Goal: Navigation & Orientation: Find specific page/section

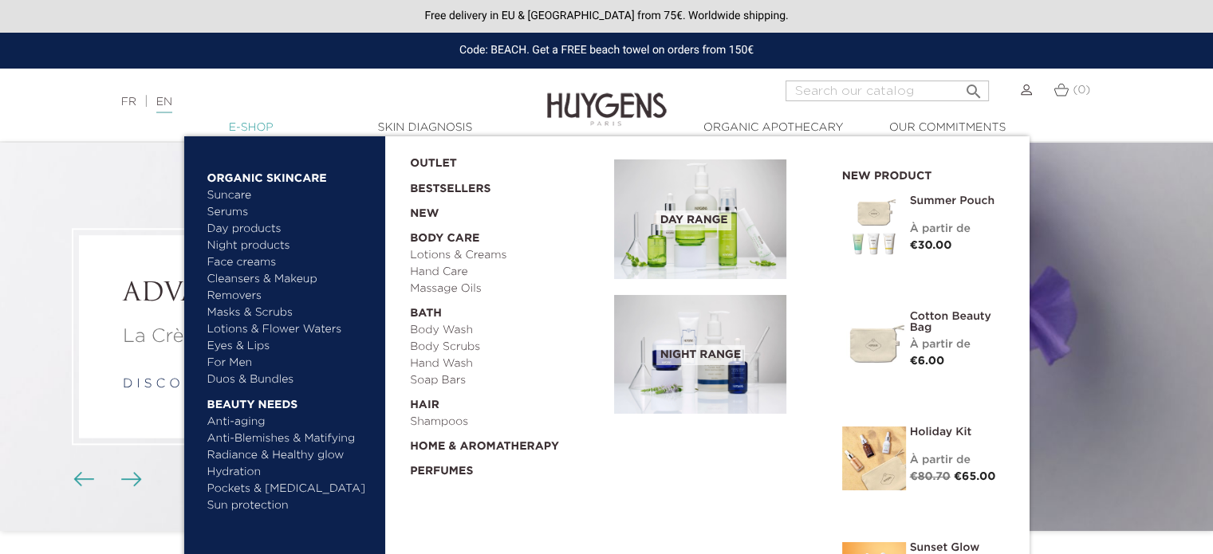
click at [242, 125] on link "  E-Shop" at bounding box center [251, 128] width 160 height 17
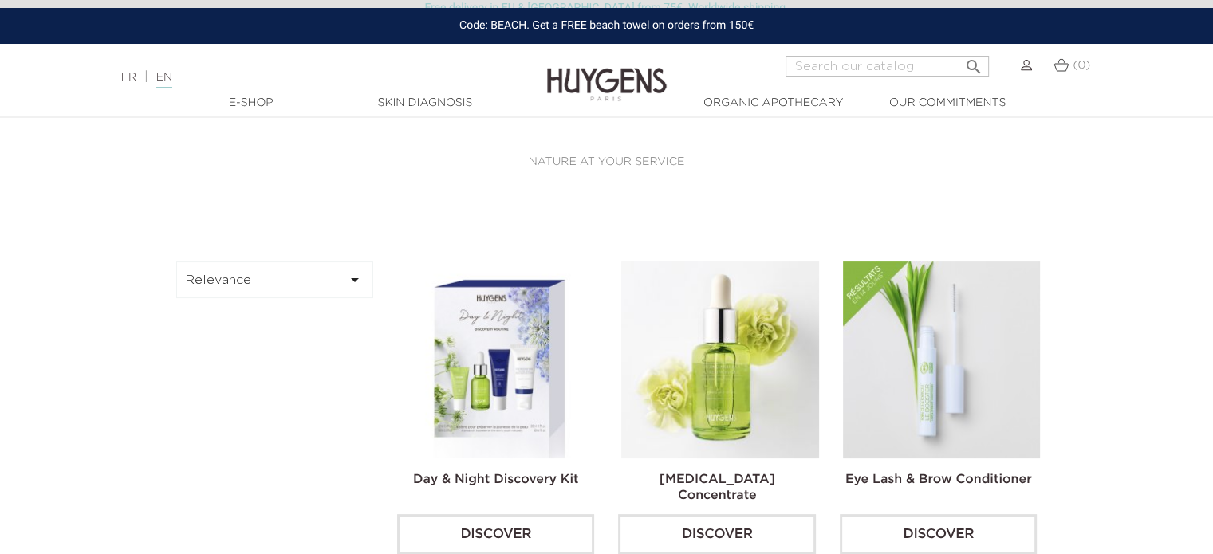
scroll to position [319, 0]
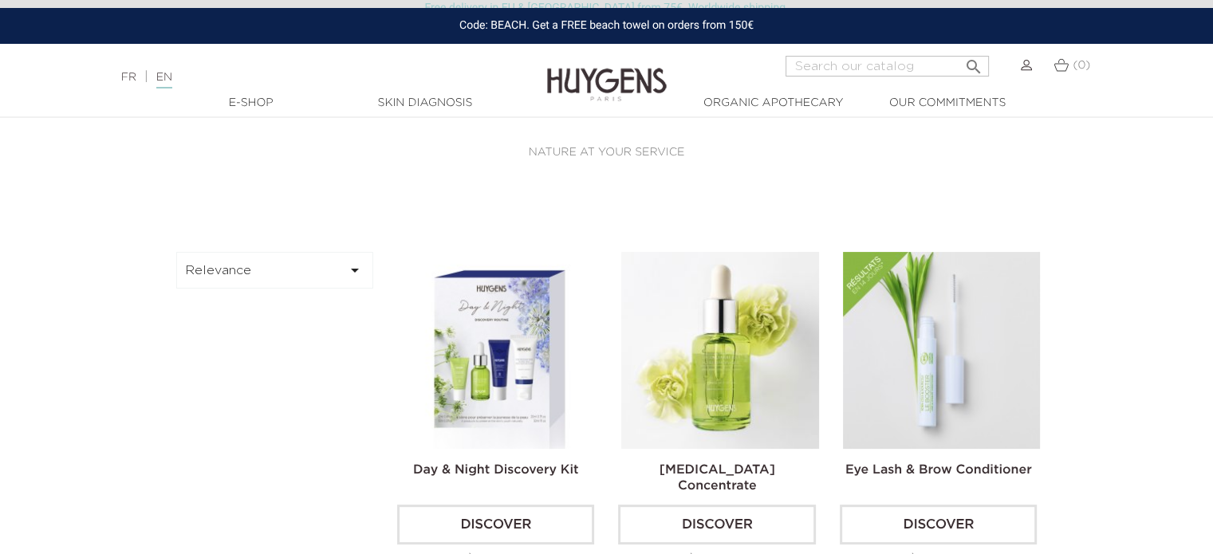
click at [348, 267] on icon "" at bounding box center [354, 270] width 19 height 19
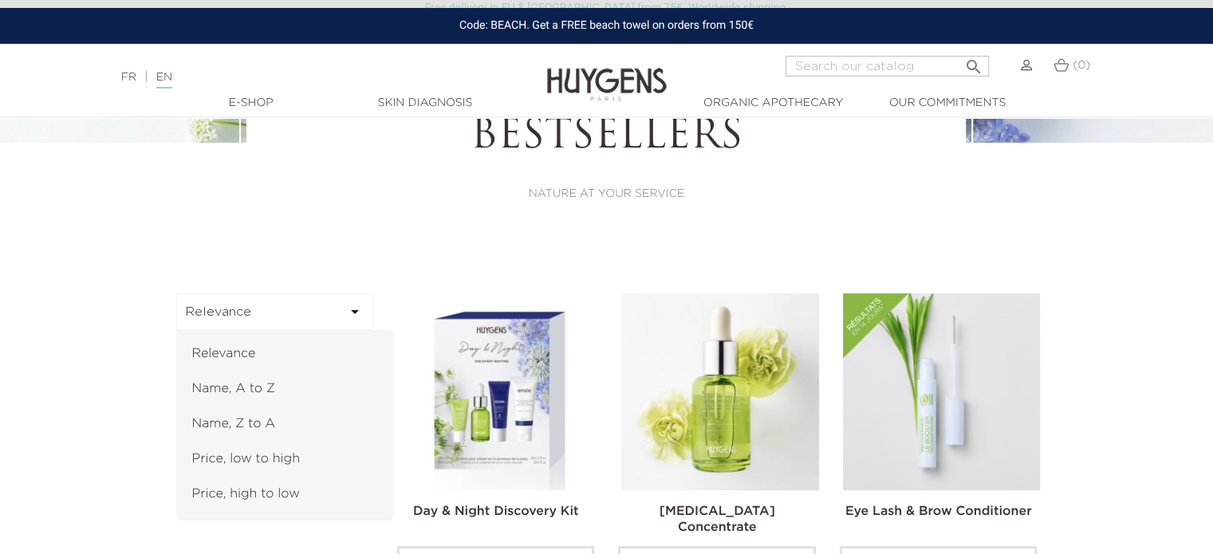
scroll to position [399, 0]
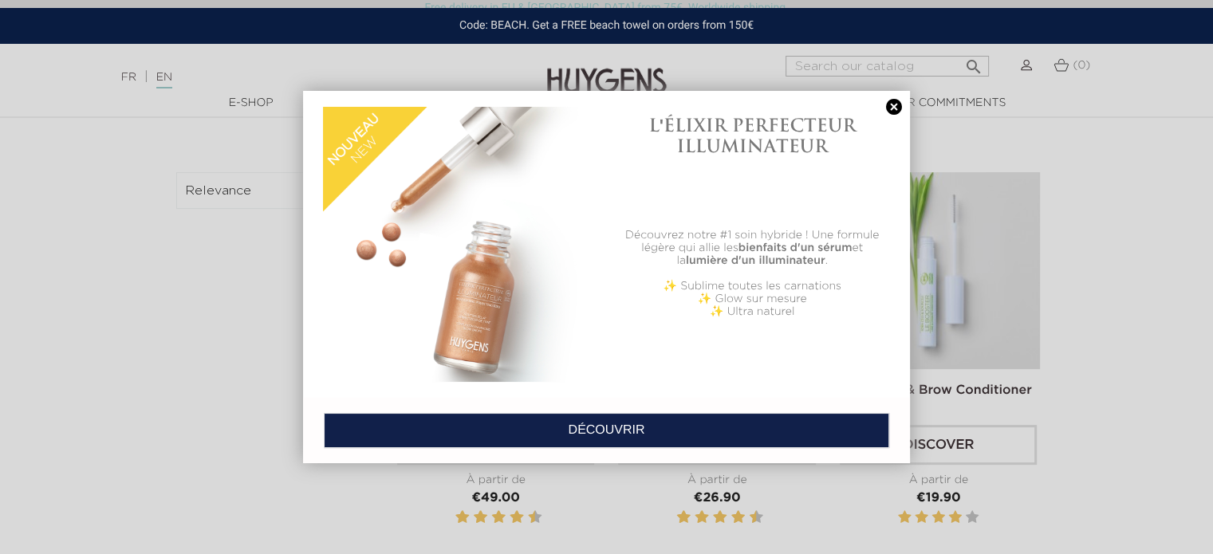
click at [10, 432] on div at bounding box center [606, 277] width 1213 height 554
click at [890, 105] on link at bounding box center [894, 107] width 22 height 17
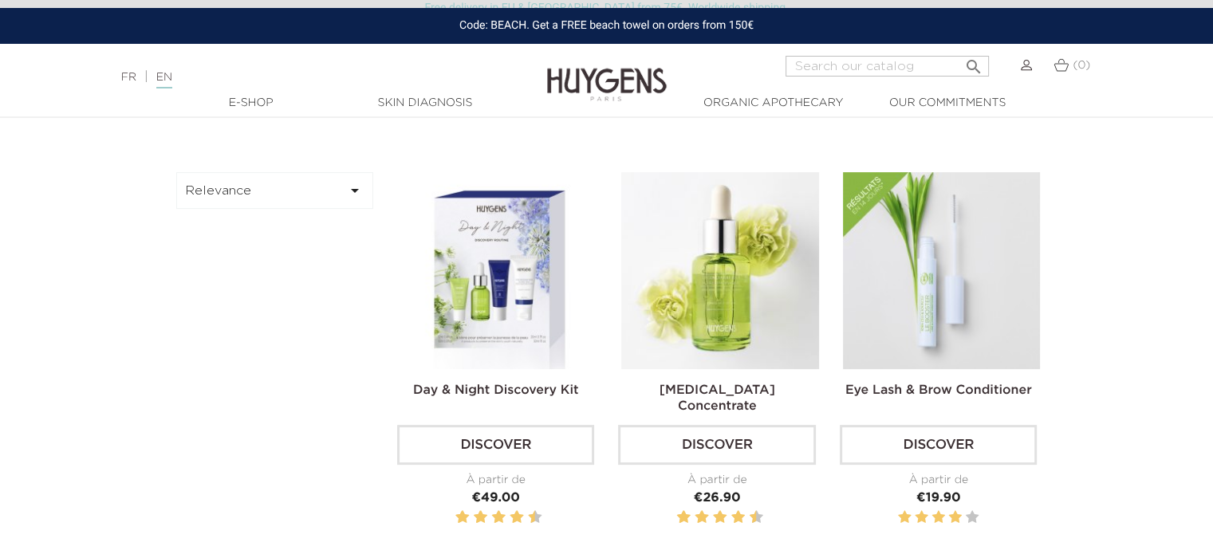
click at [214, 188] on button "Relevance " at bounding box center [275, 190] width 198 height 37
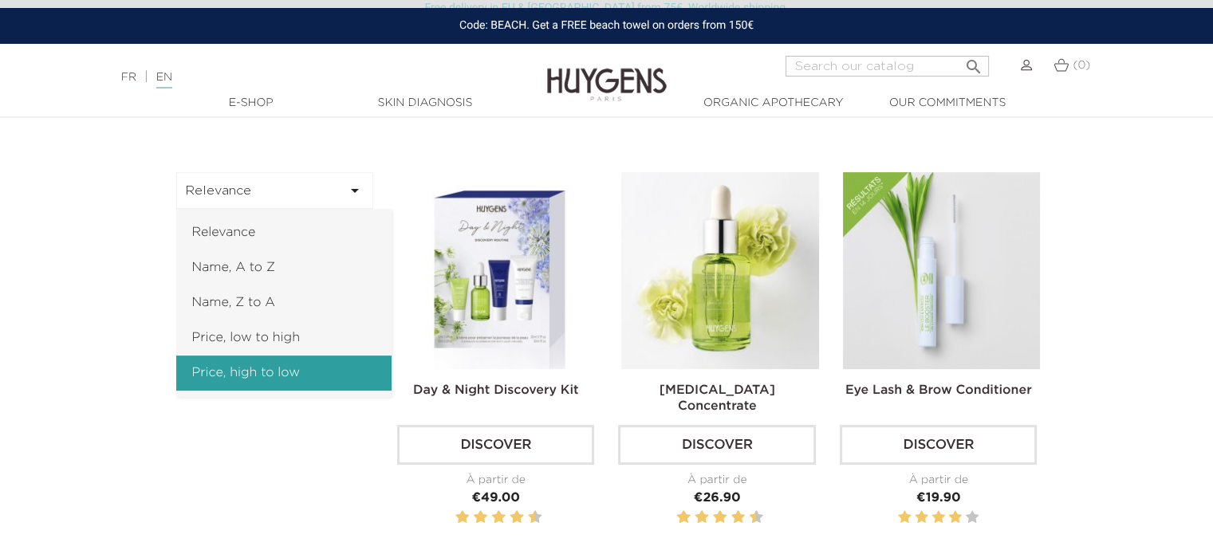
click at [270, 368] on link "Price, high to low" at bounding box center [283, 373] width 215 height 35
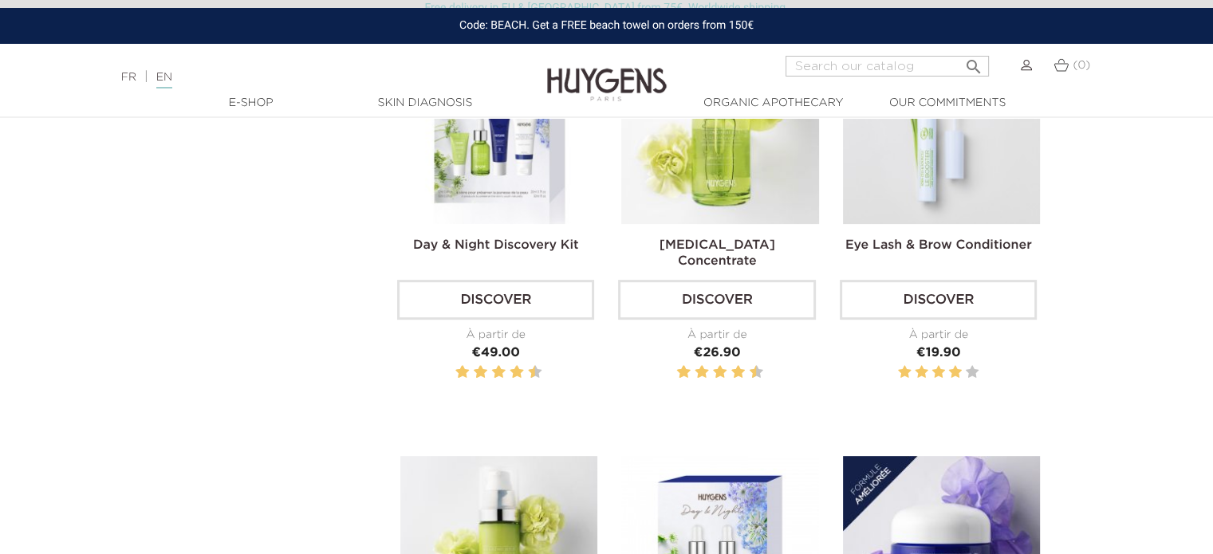
scroll to position [558, 0]
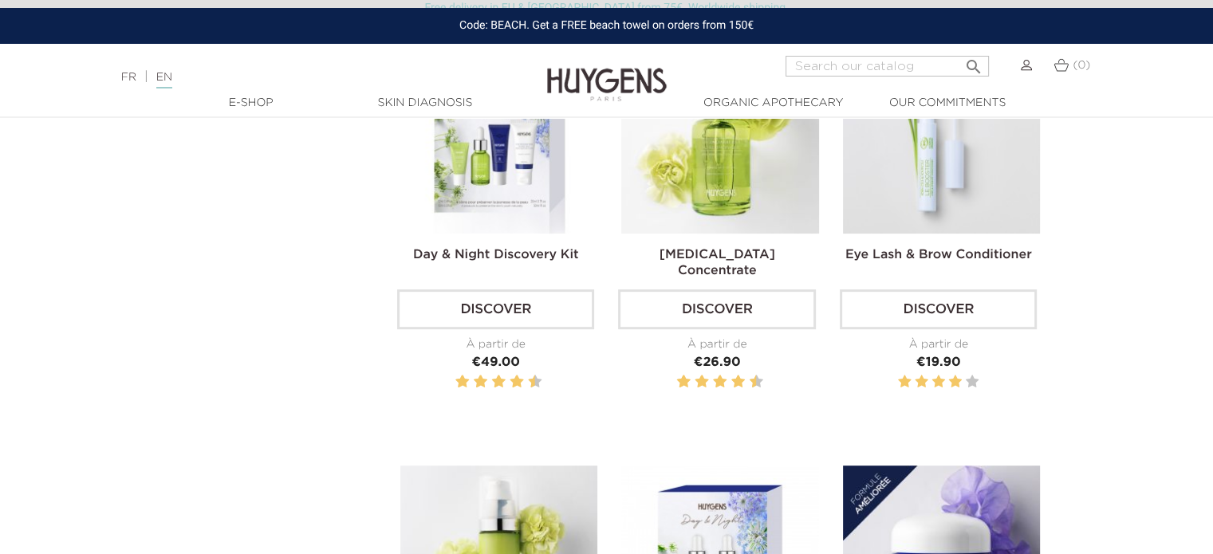
scroll to position [399, 0]
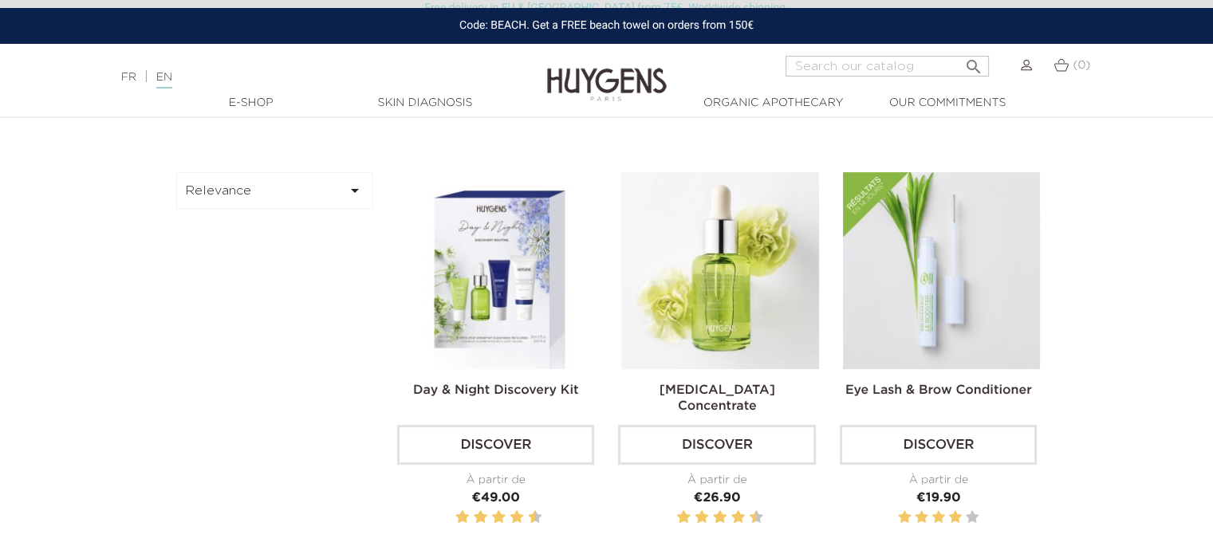
click at [255, 187] on button "Relevance " at bounding box center [275, 190] width 198 height 37
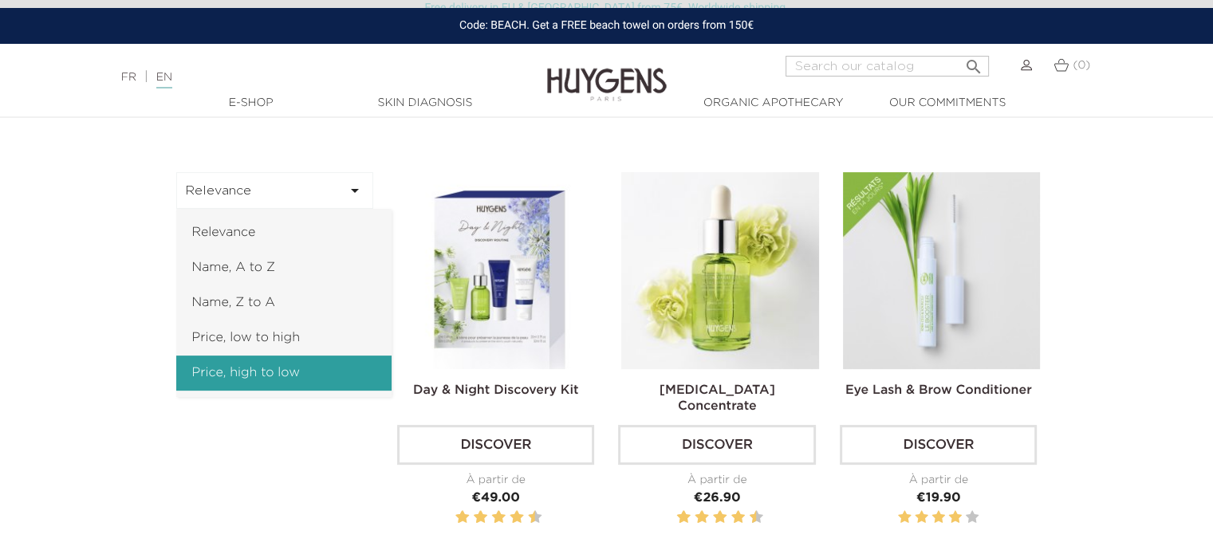
click at [280, 366] on link "Price, high to low" at bounding box center [283, 373] width 215 height 35
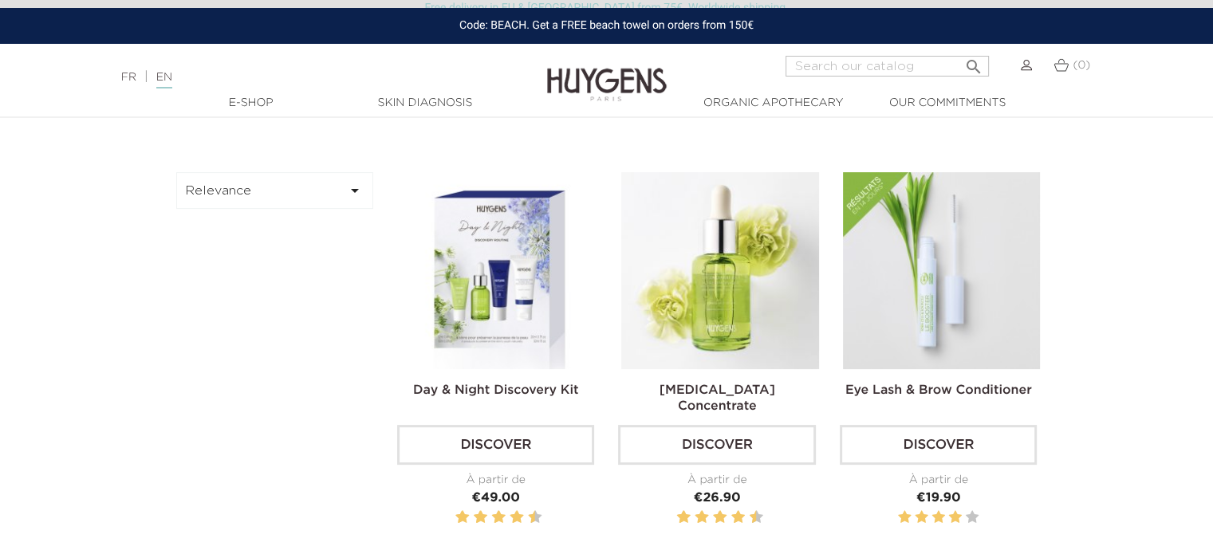
click at [255, 194] on button "Relevance " at bounding box center [275, 190] width 198 height 37
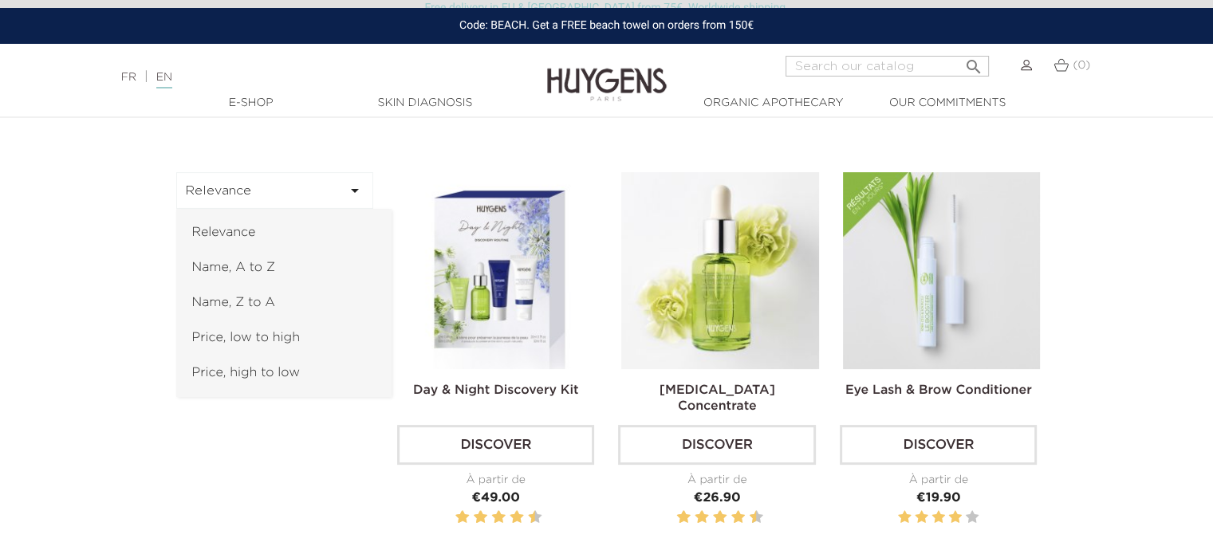
click at [275, 321] on link "Price, low to high" at bounding box center [283, 338] width 215 height 35
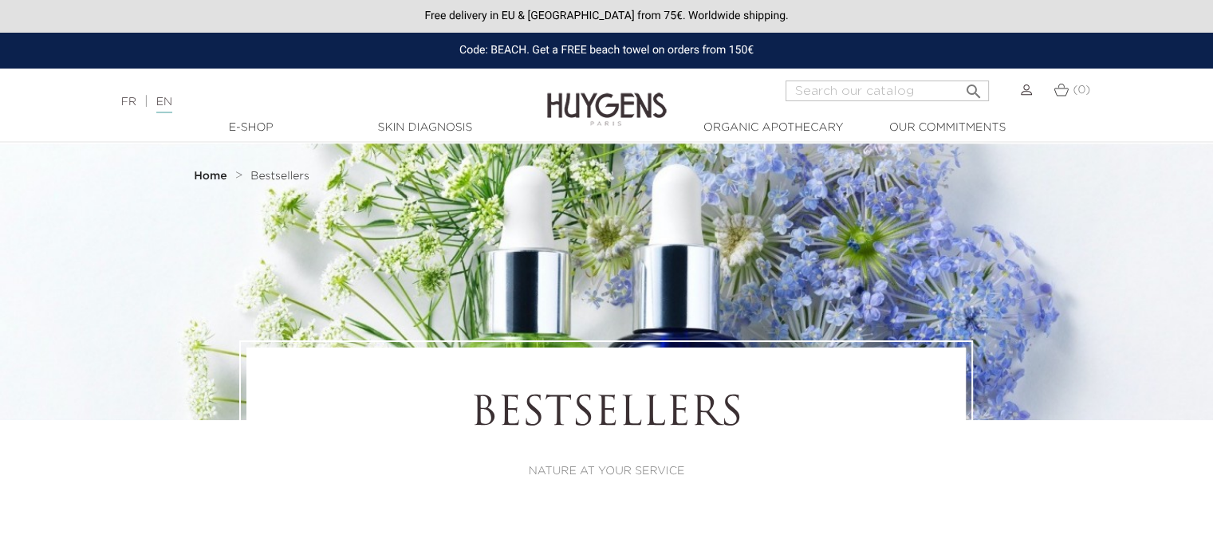
click at [124, 223] on div at bounding box center [606, 282] width 1213 height 278
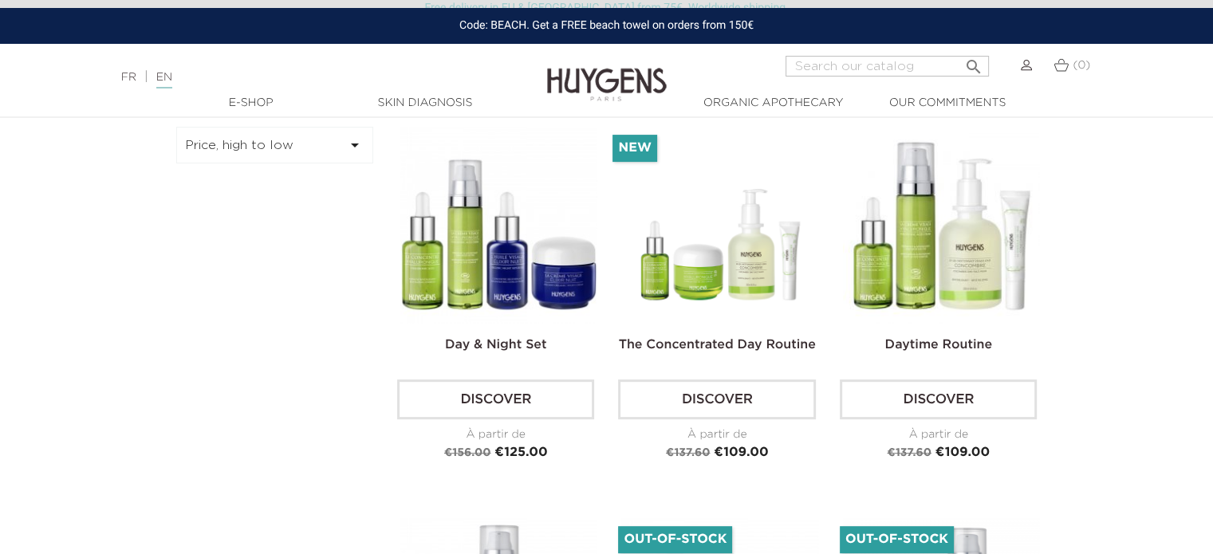
scroll to position [399, 0]
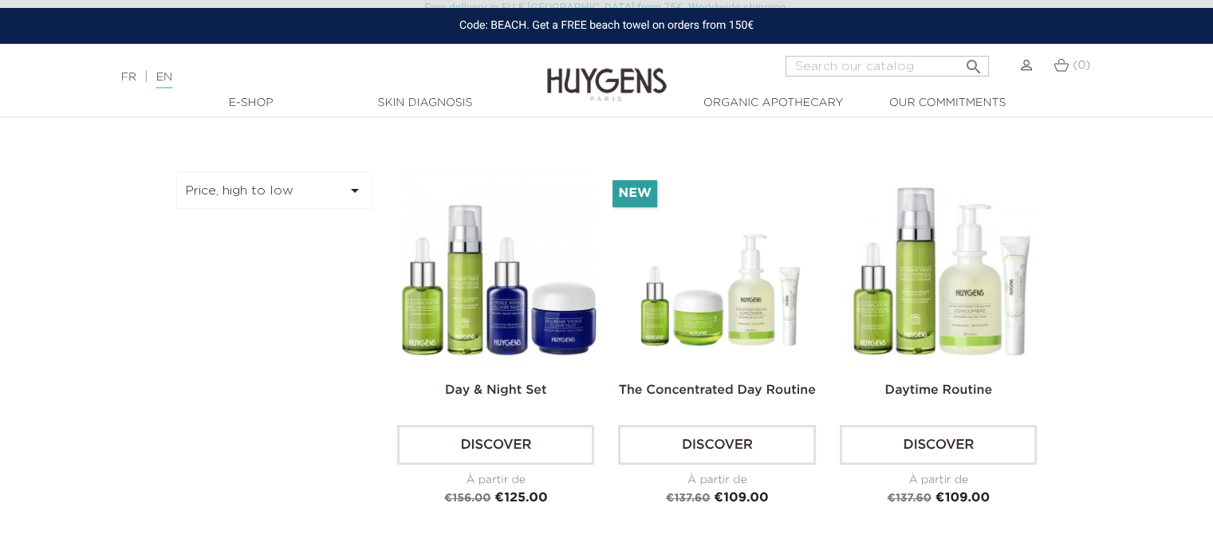
click at [313, 203] on button "Price, high to low " at bounding box center [275, 190] width 198 height 37
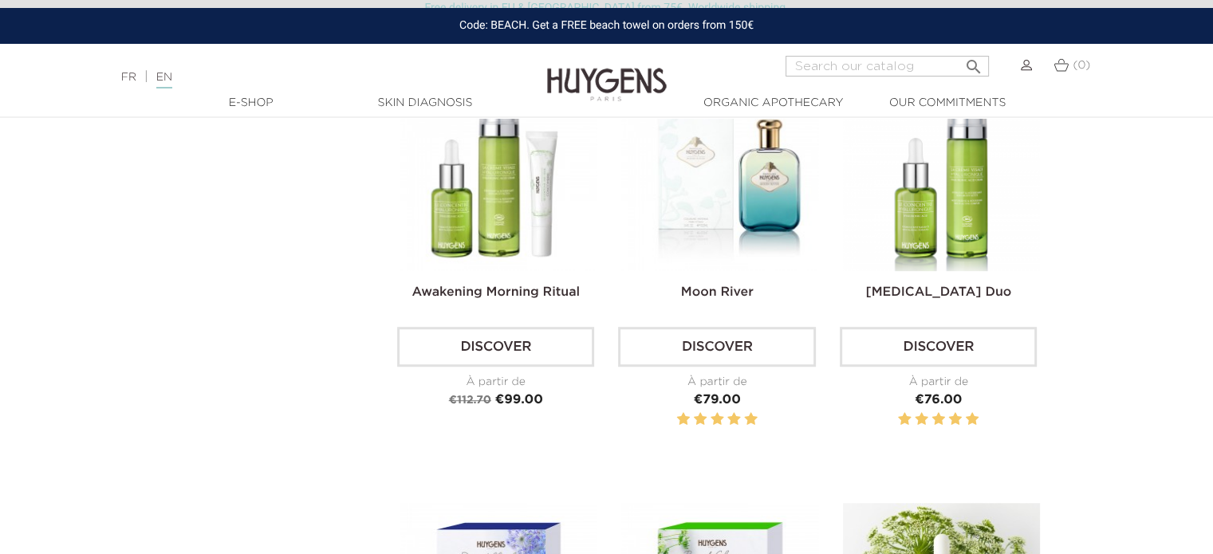
scroll to position [877, 0]
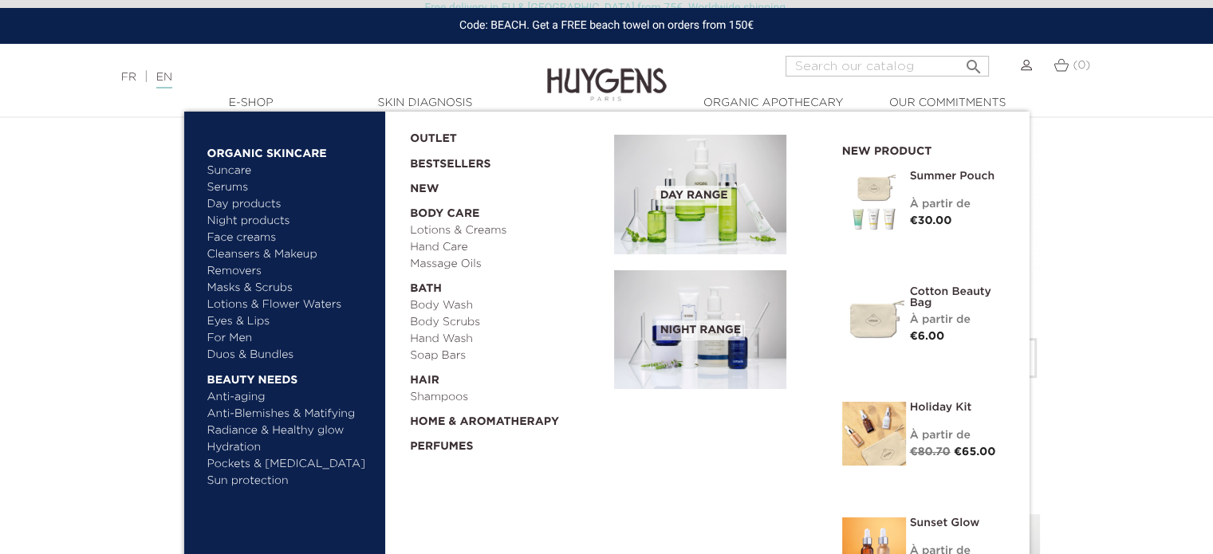
click at [263, 150] on link "  Organic Skincare" at bounding box center [290, 150] width 167 height 26
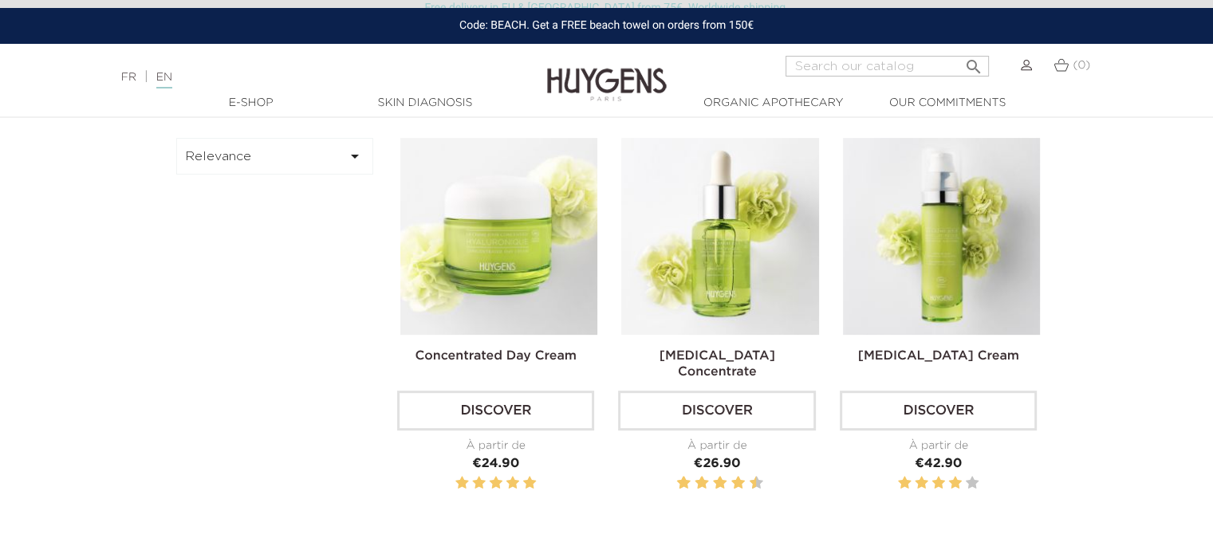
scroll to position [239, 0]
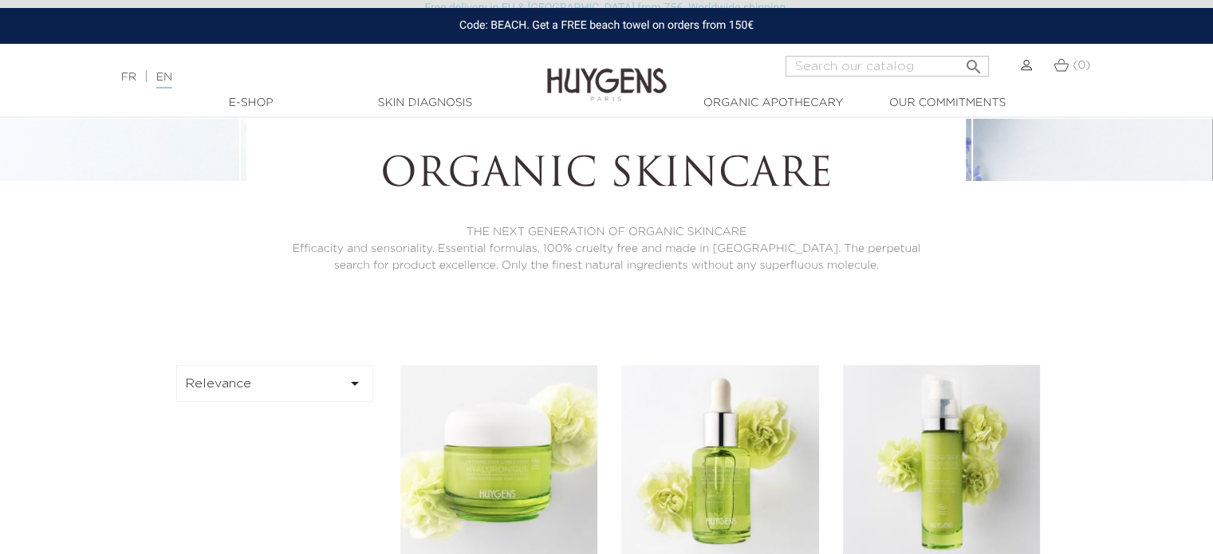
click at [255, 382] on button "Relevance " at bounding box center [275, 383] width 198 height 37
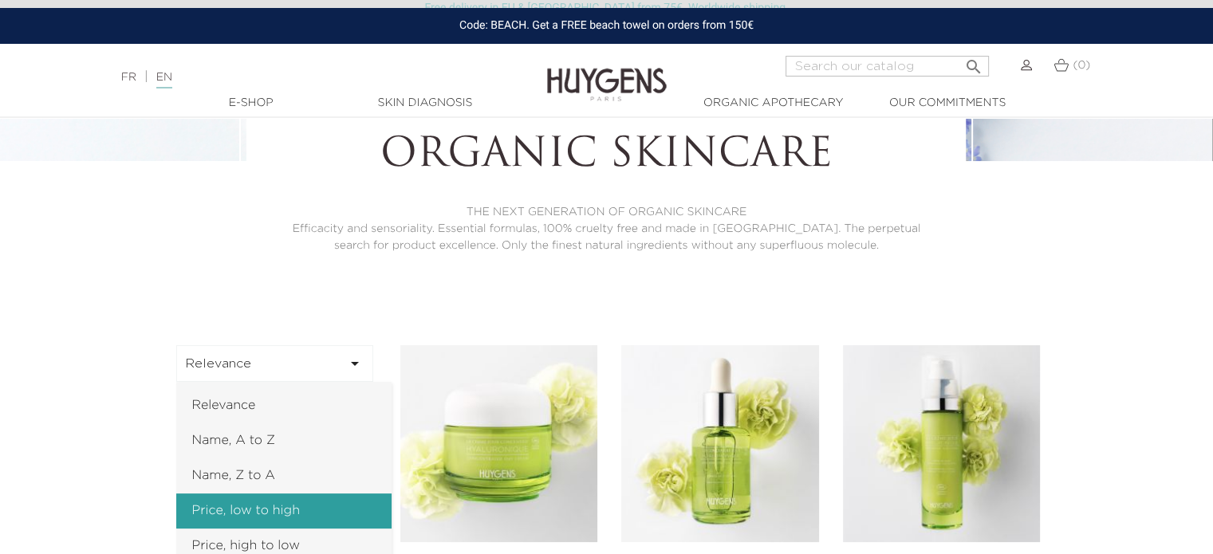
scroll to position [319, 0]
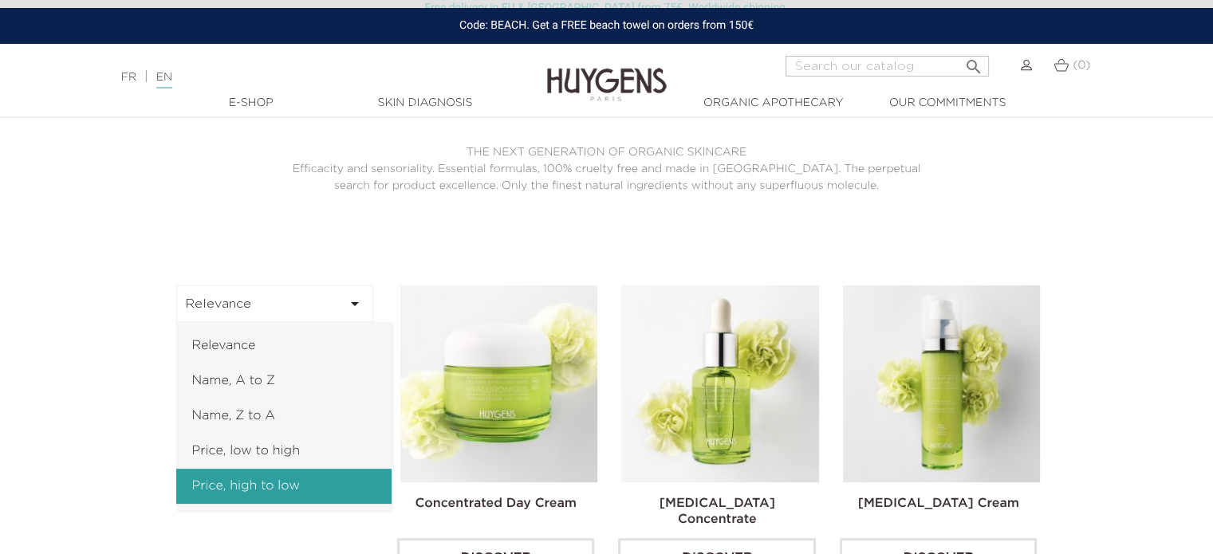
click at [304, 487] on link "Price, high to low" at bounding box center [283, 486] width 215 height 35
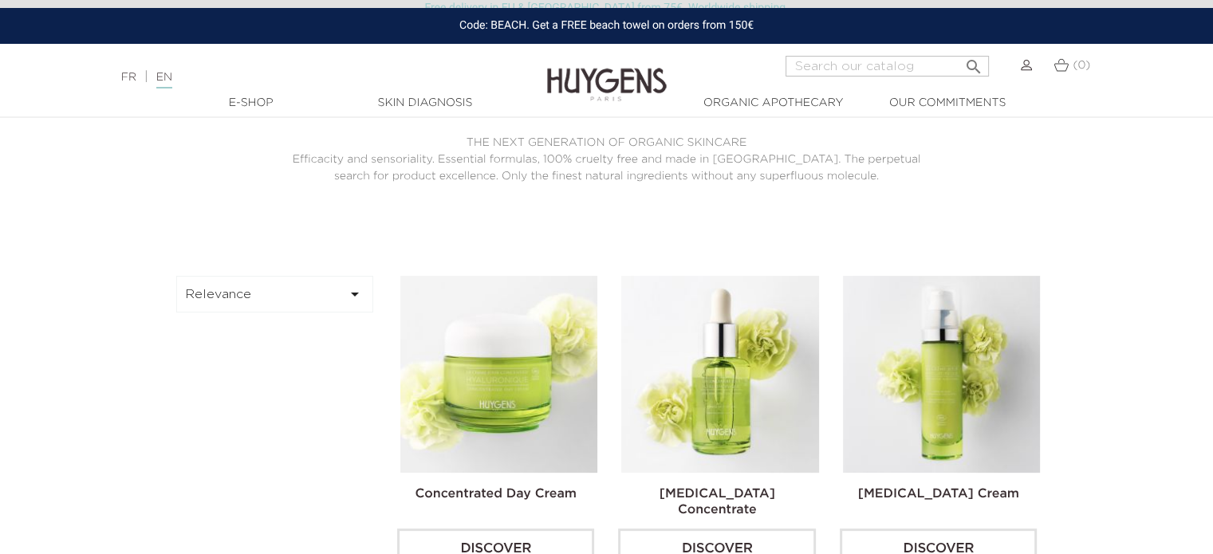
scroll to position [319, 0]
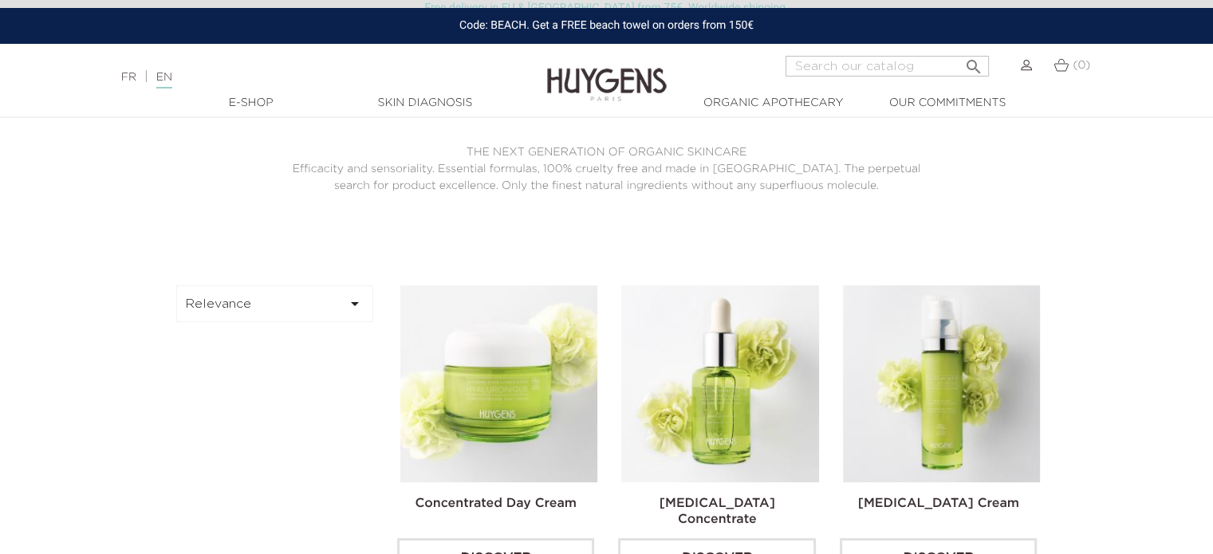
click at [259, 302] on button "Relevance " at bounding box center [275, 304] width 198 height 37
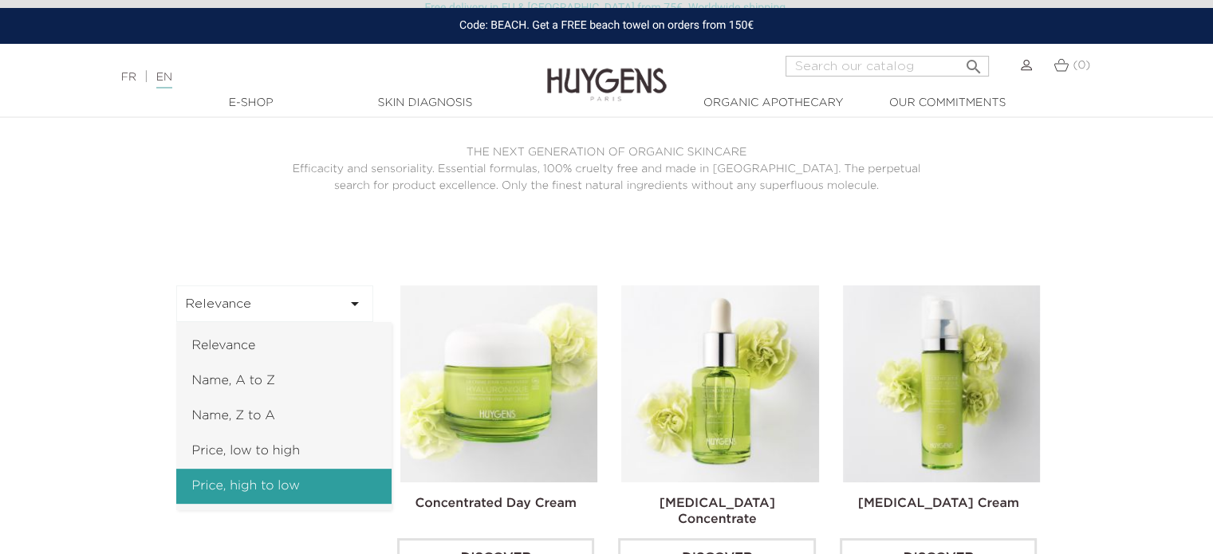
click at [254, 493] on link "Price, high to low" at bounding box center [283, 486] width 215 height 35
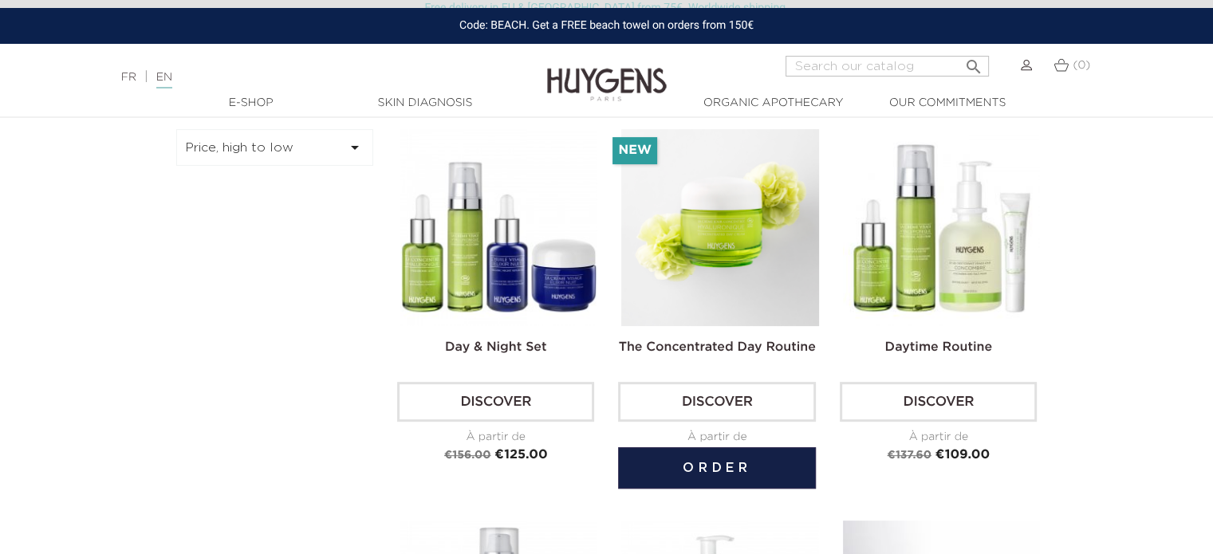
scroll to position [479, 0]
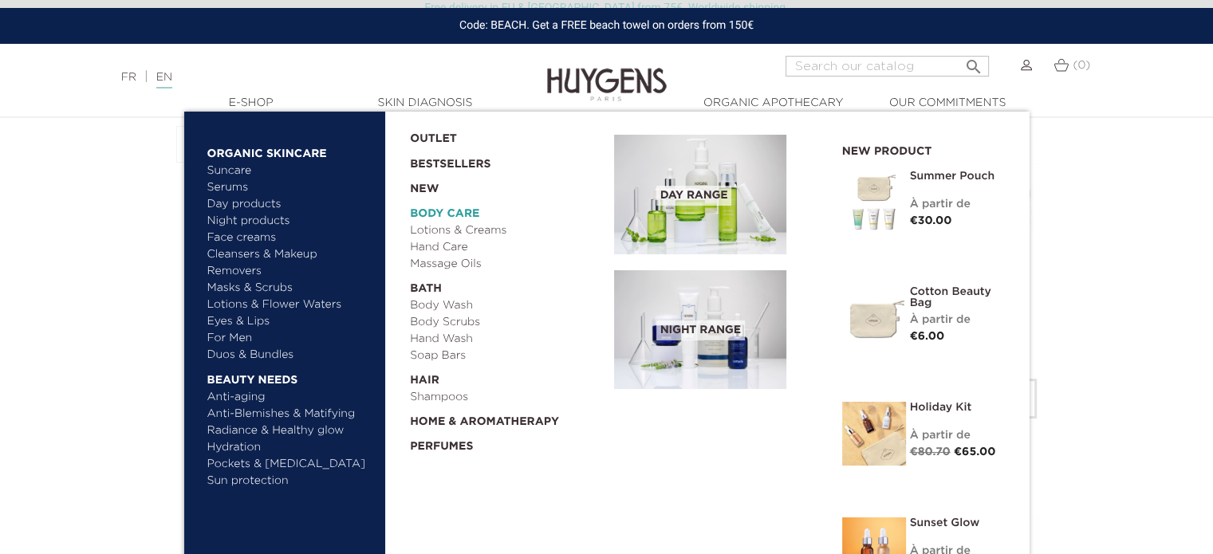
click at [467, 216] on link "  Body Care" at bounding box center [506, 210] width 193 height 25
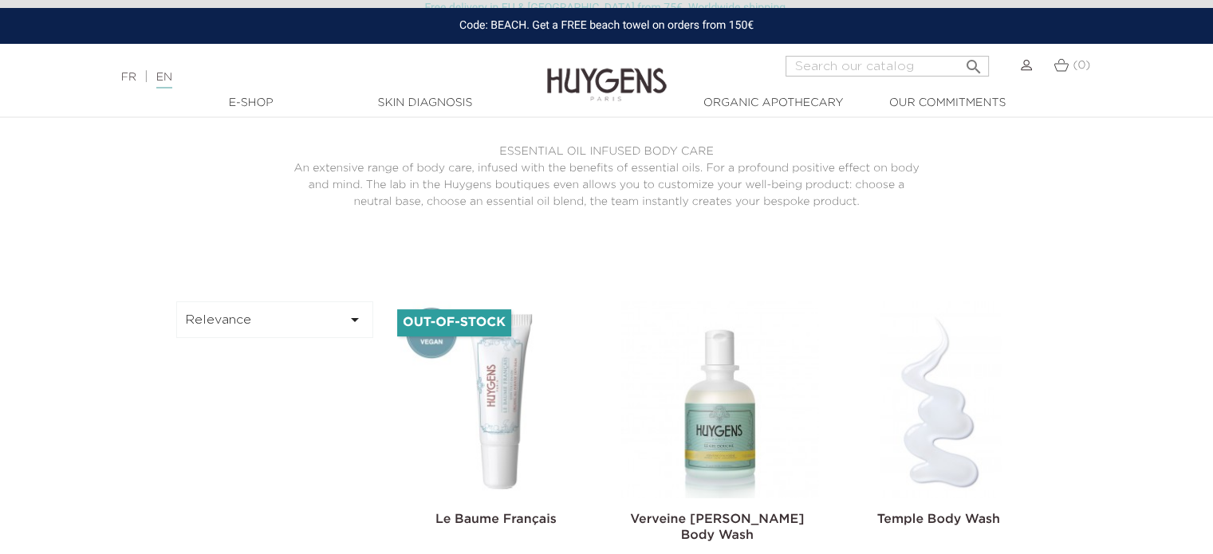
scroll to position [319, 0]
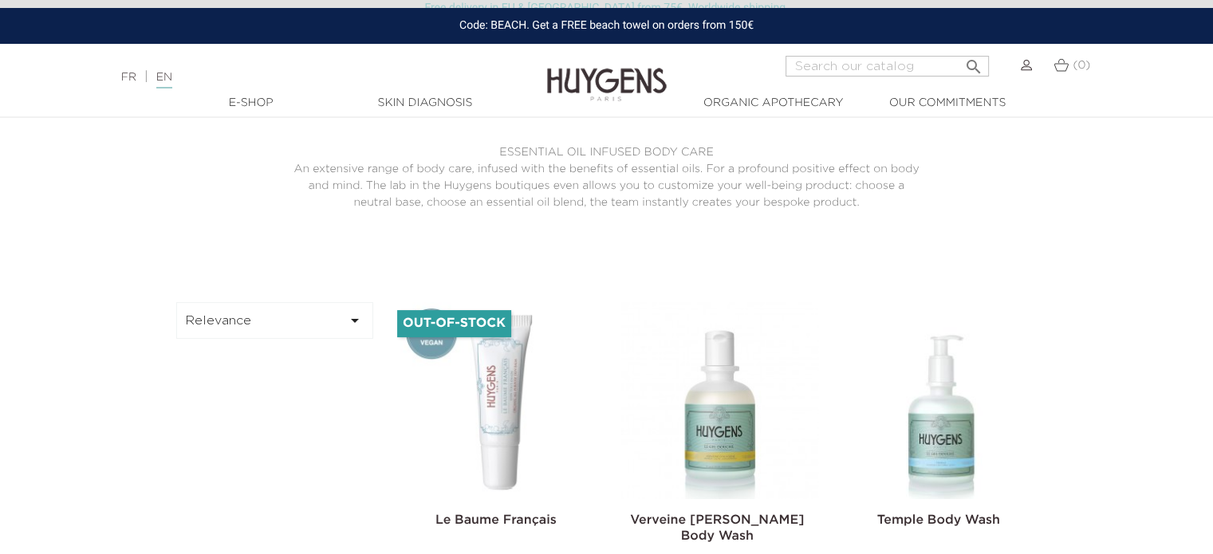
click at [298, 315] on button "Relevance " at bounding box center [275, 320] width 198 height 37
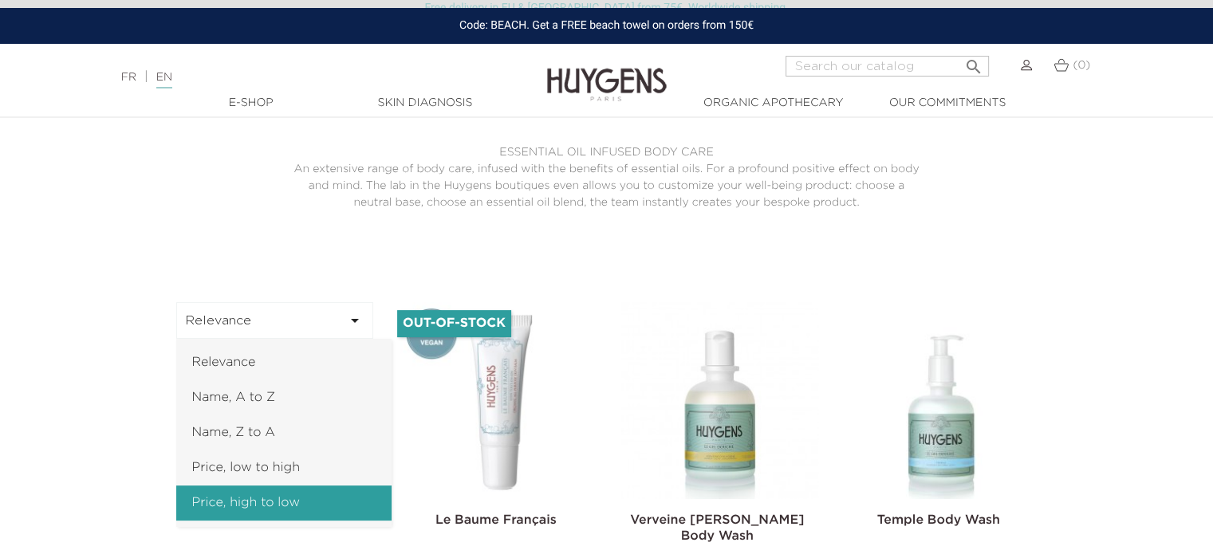
click at [294, 500] on link "Price, high to low" at bounding box center [283, 503] width 215 height 35
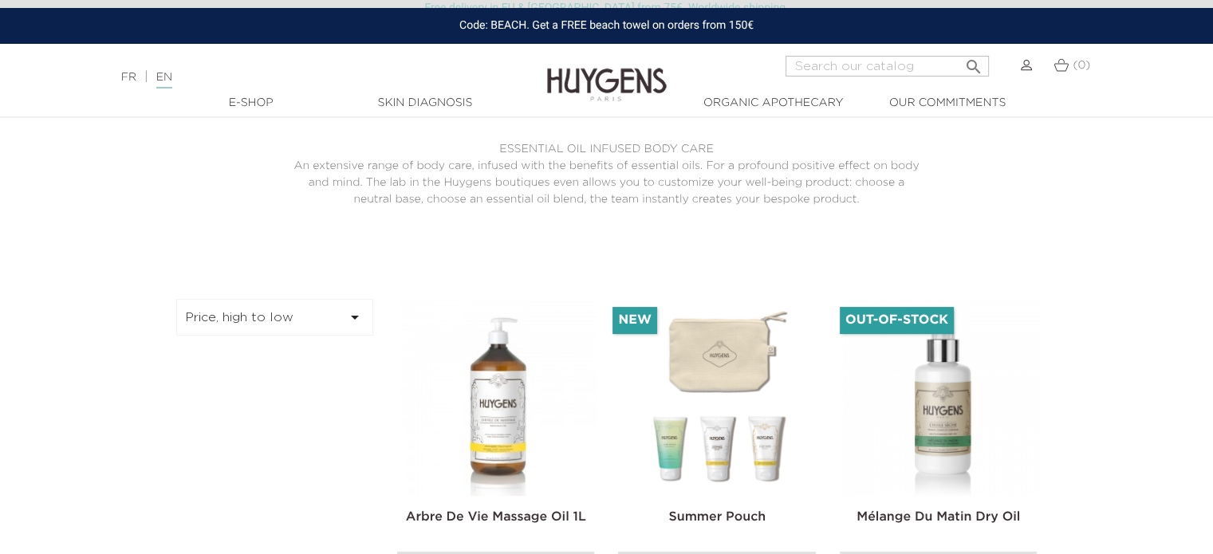
scroll to position [319, 0]
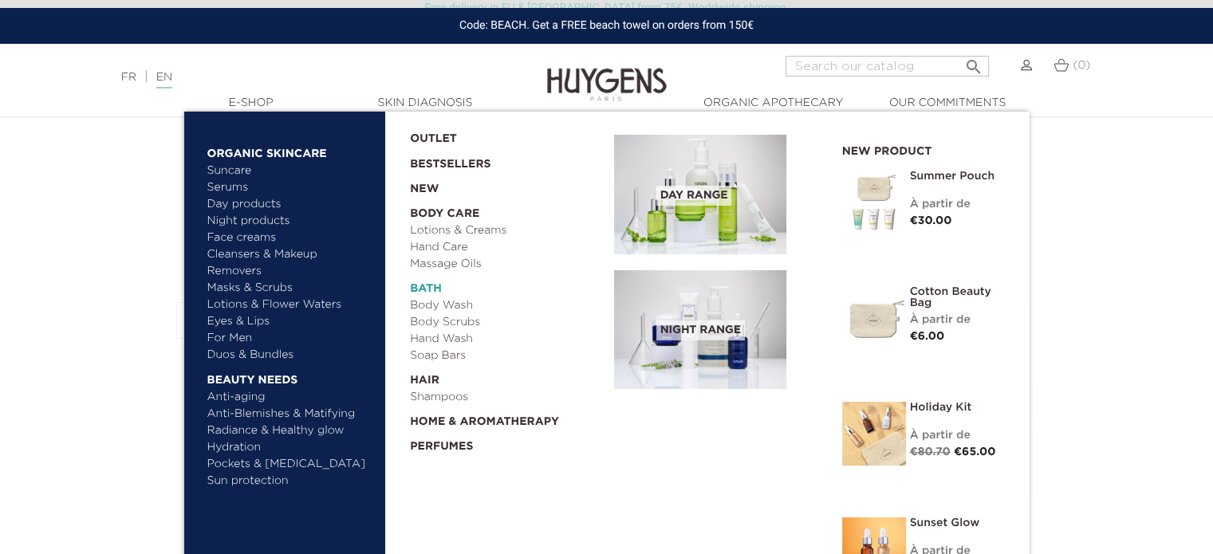
click at [426, 292] on link "  [GEOGRAPHIC_DATA]" at bounding box center [506, 285] width 193 height 25
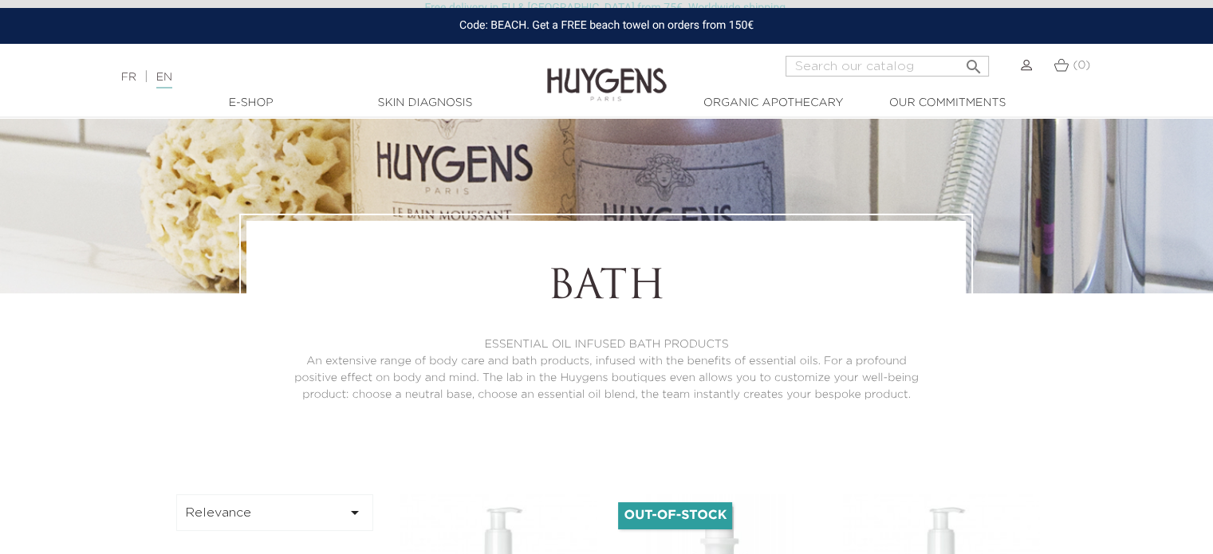
scroll to position [239, 0]
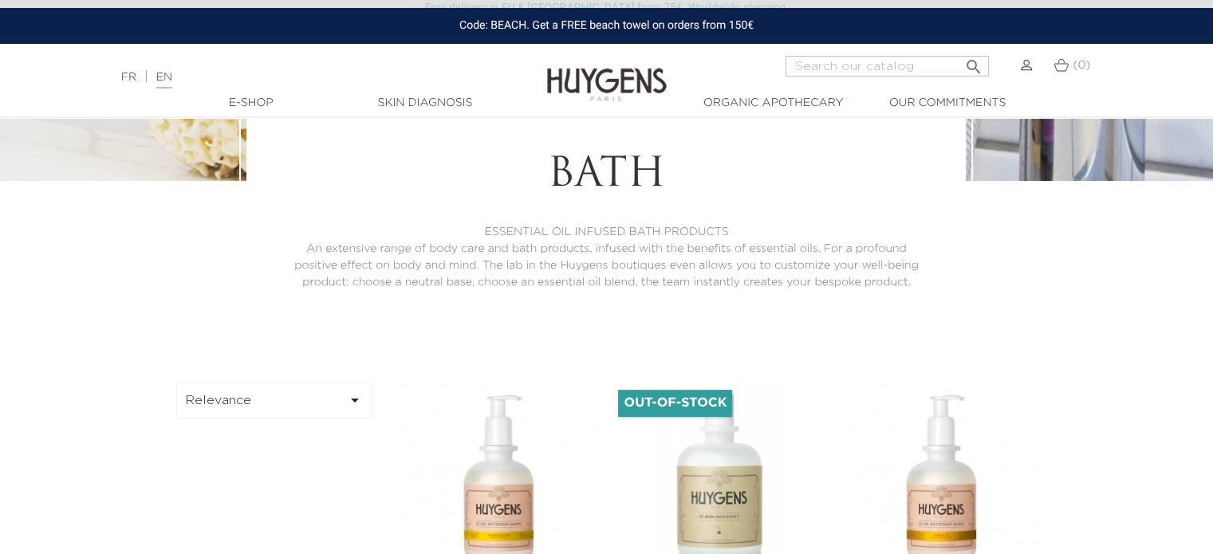
click at [250, 383] on button "Relevance " at bounding box center [275, 400] width 198 height 37
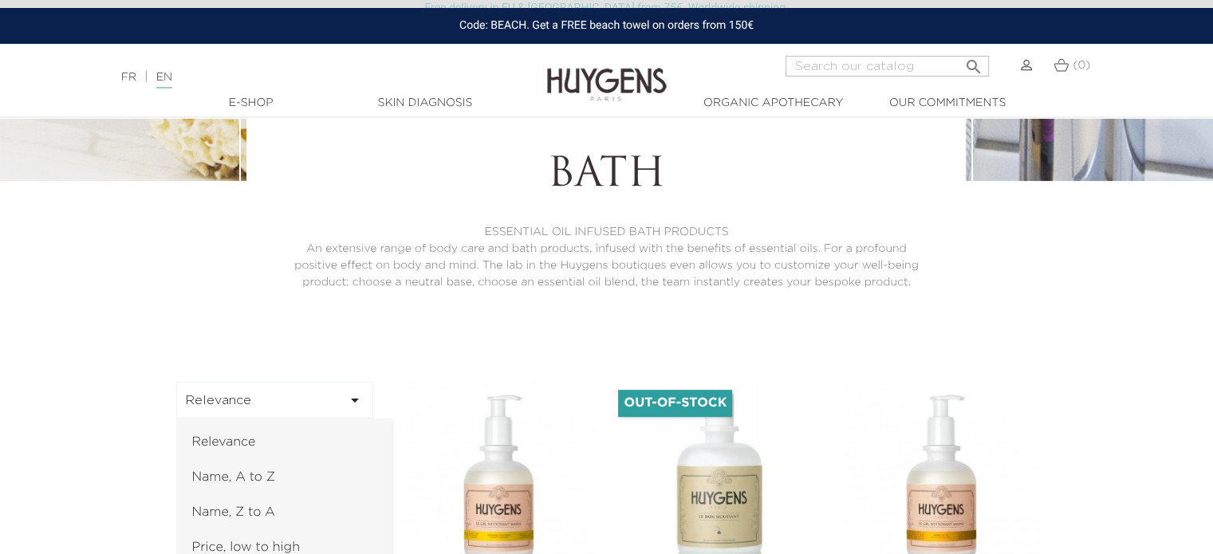
scroll to position [479, 0]
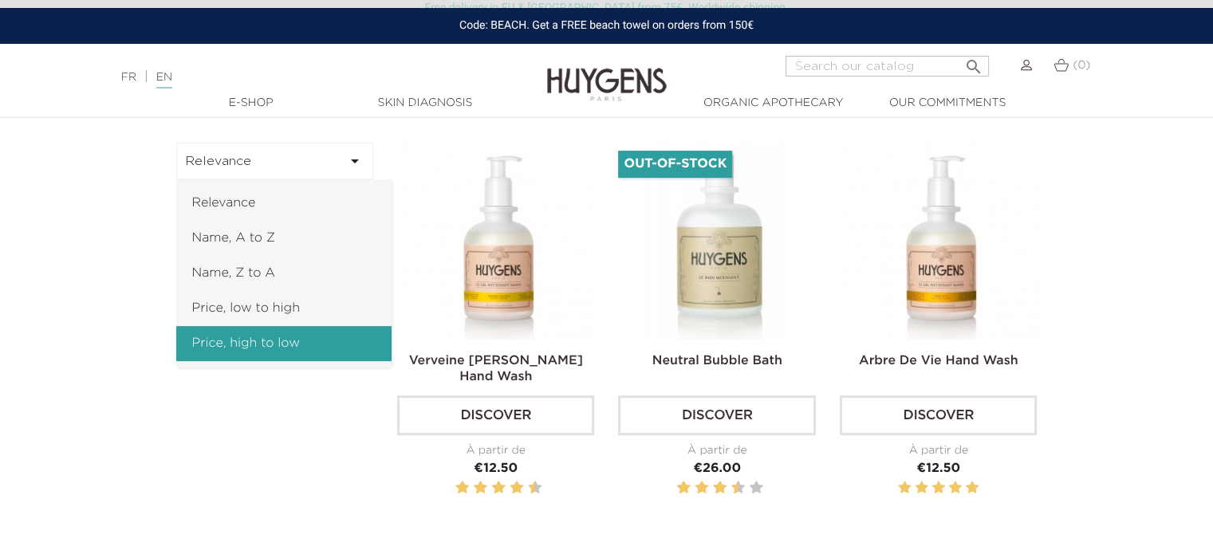
click at [287, 341] on link "Price, high to low" at bounding box center [283, 343] width 215 height 35
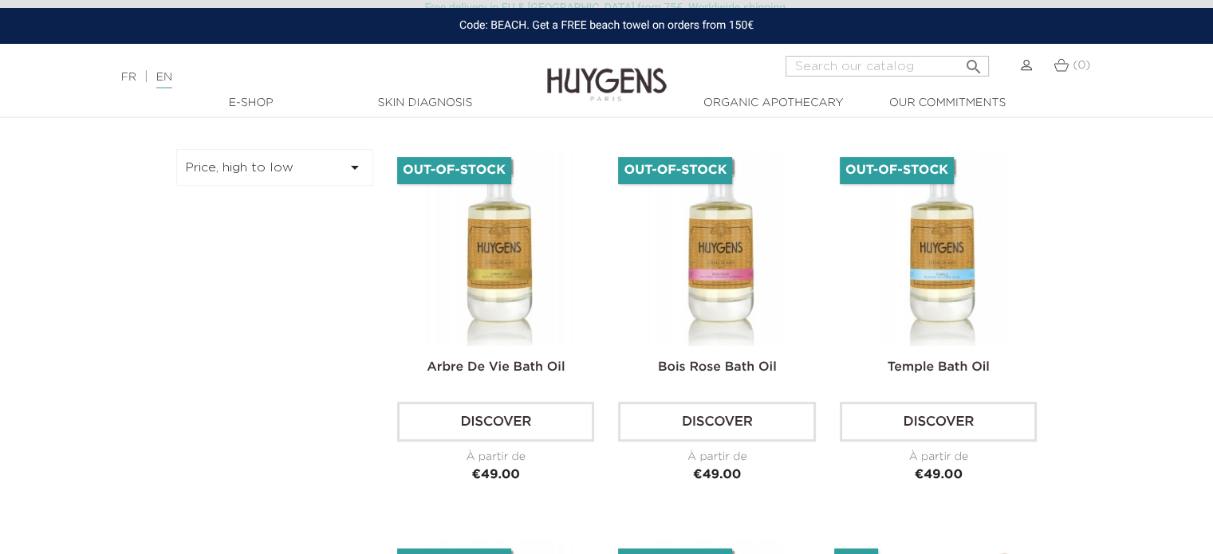
scroll to position [479, 0]
